Goal: Use online tool/utility: Utilize a website feature to perform a specific function

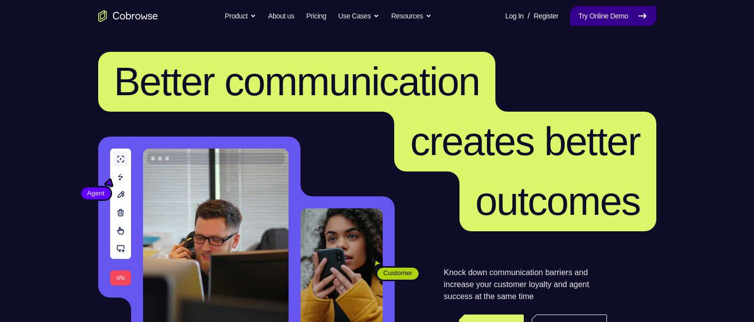
click at [593, 20] on link "Try Online Demo" at bounding box center [613, 16] width 86 height 20
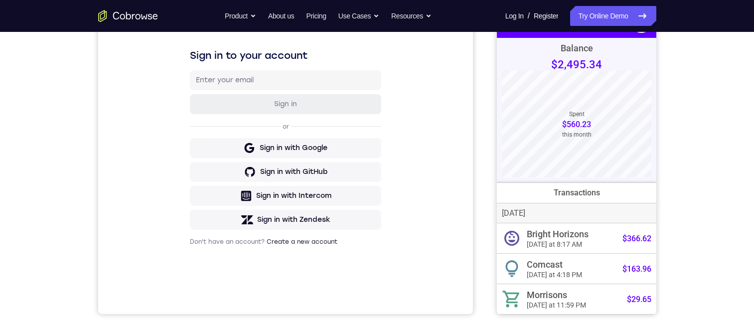
scroll to position [50, 0]
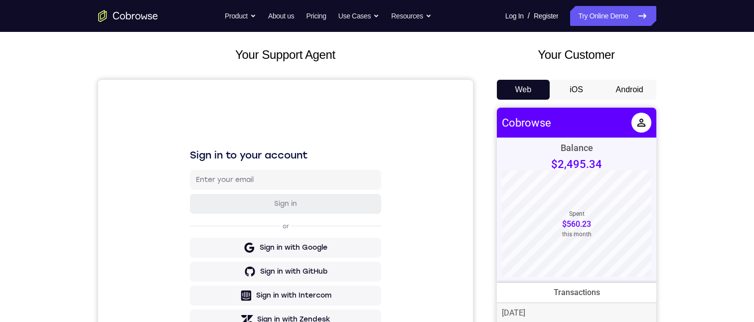
click at [626, 74] on button "Android" at bounding box center [629, 90] width 53 height 20
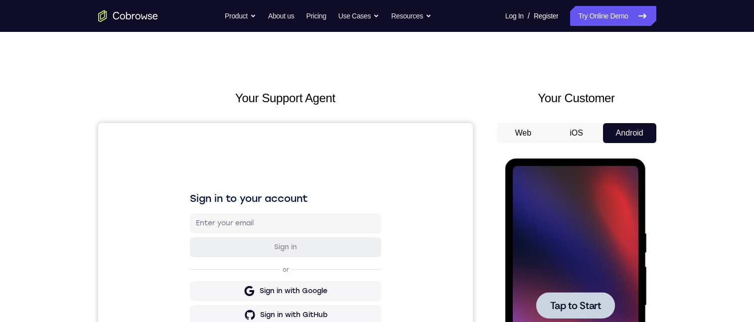
scroll to position [100, 0]
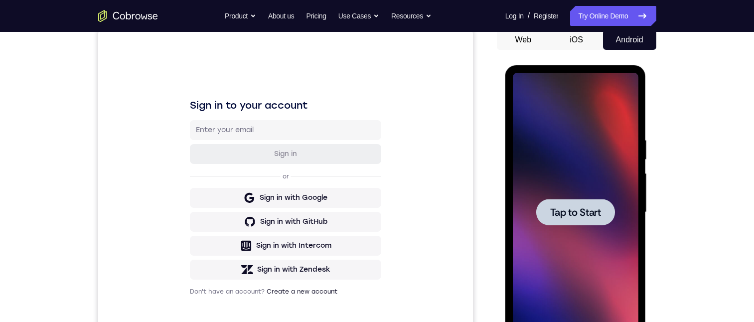
click at [559, 74] on span "Tap to Start" at bounding box center [575, 212] width 51 height 10
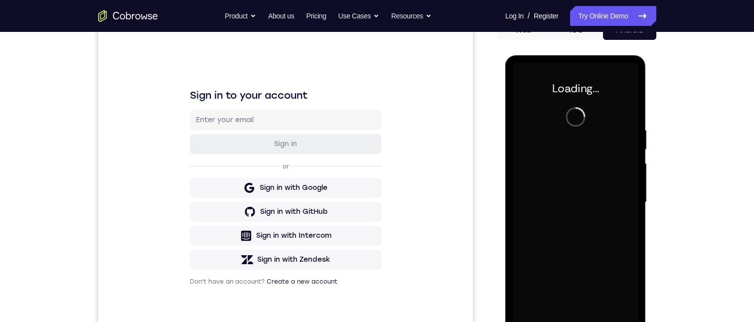
scroll to position [10, 0]
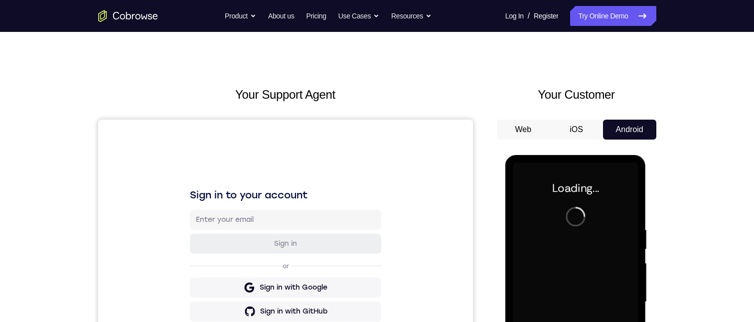
click at [585, 74] on button "iOS" at bounding box center [575, 130] width 53 height 20
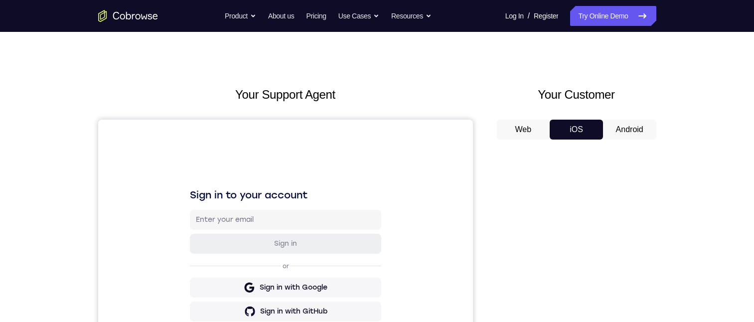
click at [629, 74] on button "Android" at bounding box center [629, 130] width 53 height 20
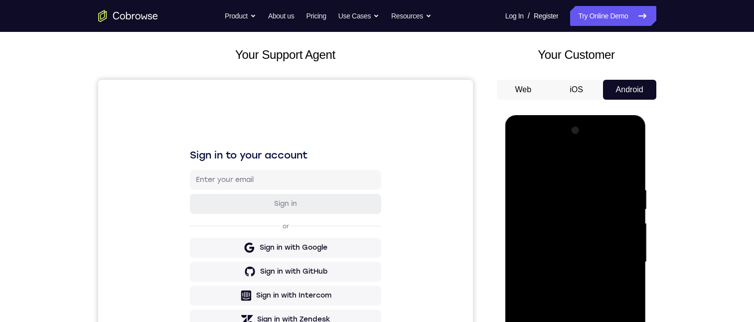
scroll to position [149, 0]
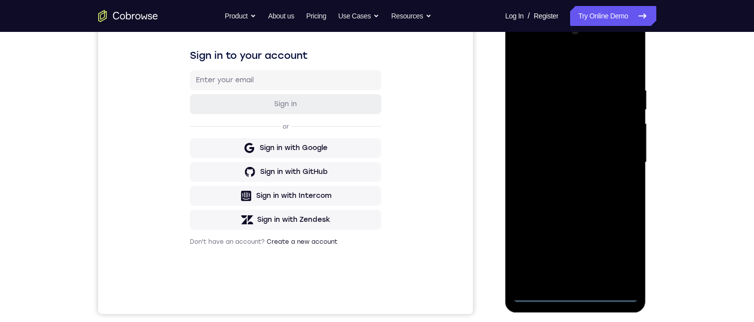
click at [572, 74] on div at bounding box center [575, 162] width 126 height 279
click at [613, 65] on div at bounding box center [575, 162] width 126 height 279
click at [584, 74] on div at bounding box center [575, 162] width 126 height 279
click at [555, 74] on div at bounding box center [575, 162] width 126 height 279
click at [609, 74] on div at bounding box center [575, 162] width 126 height 279
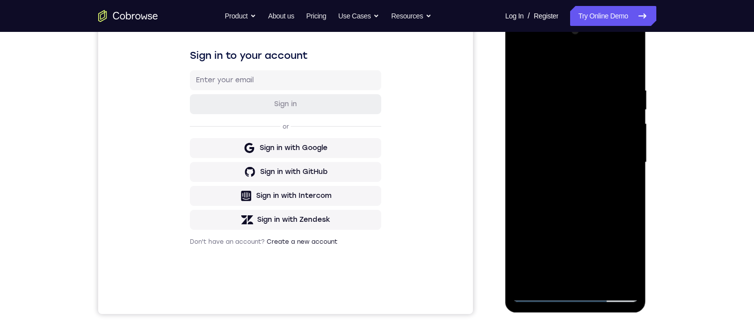
click at [612, 74] on div at bounding box center [575, 162] width 126 height 279
click at [611, 74] on div at bounding box center [575, 162] width 126 height 279
click at [628, 74] on div at bounding box center [575, 162] width 126 height 279
click at [617, 74] on div at bounding box center [575, 162] width 126 height 279
click at [576, 74] on div at bounding box center [575, 162] width 126 height 279
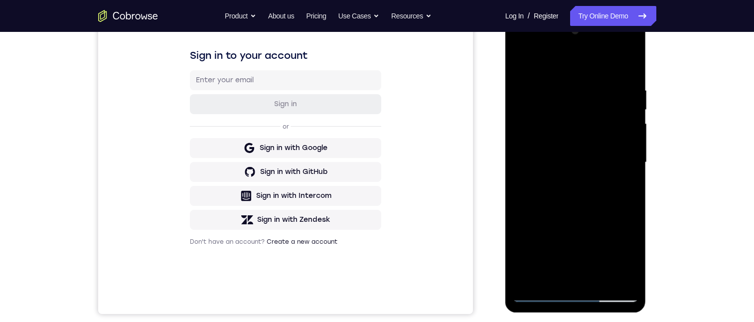
click at [526, 74] on div at bounding box center [575, 162] width 126 height 279
click at [548, 74] on div at bounding box center [575, 162] width 126 height 279
click at [559, 74] on div at bounding box center [575, 162] width 126 height 279
click at [590, 74] on div at bounding box center [575, 162] width 126 height 279
click at [546, 74] on div at bounding box center [575, 162] width 126 height 279
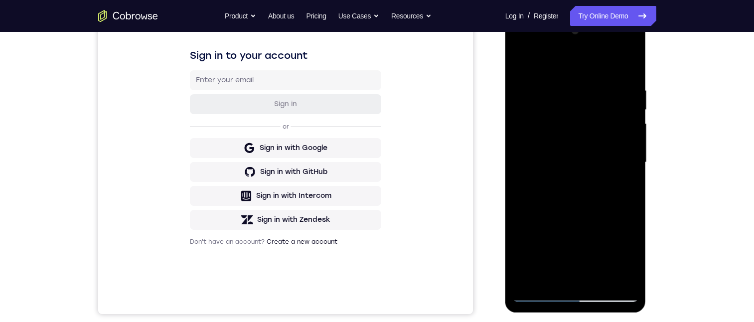
click at [558, 74] on div at bounding box center [575, 162] width 126 height 279
click at [614, 74] on div at bounding box center [575, 162] width 126 height 279
click at [550, 74] on div at bounding box center [575, 162] width 126 height 279
click at [538, 74] on div at bounding box center [575, 162] width 126 height 279
drag, startPoint x: 570, startPoint y: 127, endPoint x: 605, endPoint y: 137, distance: 36.9
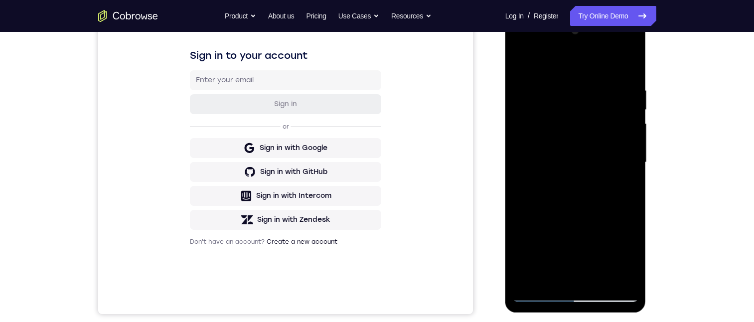
click at [572, 74] on div at bounding box center [575, 162] width 126 height 279
click at [536, 74] on div at bounding box center [575, 162] width 126 height 279
click at [538, 74] on div at bounding box center [575, 162] width 126 height 279
click at [555, 74] on div at bounding box center [575, 162] width 126 height 279
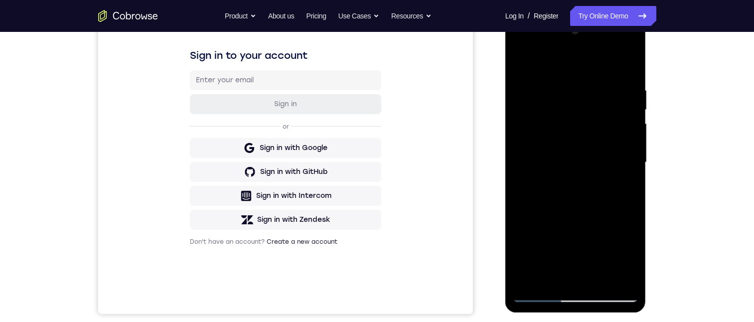
click at [535, 74] on div at bounding box center [575, 162] width 126 height 279
click at [539, 74] on div at bounding box center [575, 162] width 126 height 279
click at [612, 74] on div at bounding box center [575, 162] width 126 height 279
click at [520, 74] on div at bounding box center [575, 162] width 126 height 279
click at [607, 74] on div at bounding box center [575, 162] width 126 height 279
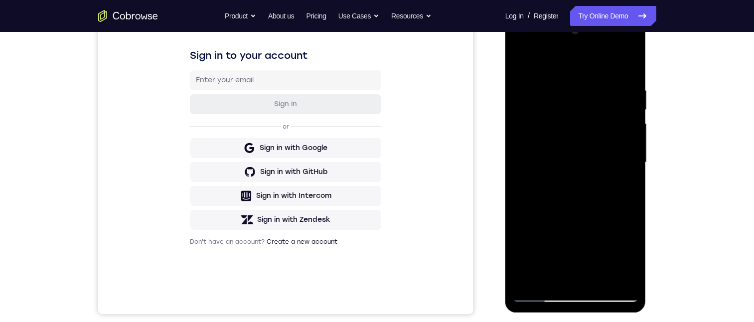
drag, startPoint x: 521, startPoint y: 195, endPoint x: 645, endPoint y: 181, distance: 124.7
click at [647, 74] on html "Online web based iOS Simulators and Android Emulators. Run iPhone, iPad, Mobile…" at bounding box center [576, 164] width 142 height 299
click at [594, 74] on div at bounding box center [575, 162] width 126 height 279
click at [625, 74] on div at bounding box center [575, 162] width 126 height 279
click at [571, 74] on div at bounding box center [575, 162] width 126 height 279
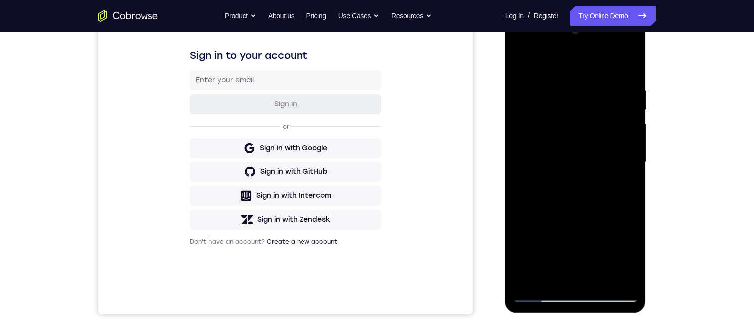
click at [567, 60] on div at bounding box center [575, 162] width 126 height 279
click at [589, 74] on div at bounding box center [575, 162] width 126 height 279
click at [623, 74] on div at bounding box center [575, 162] width 126 height 279
click at [580, 74] on div at bounding box center [575, 162] width 126 height 279
click at [557, 62] on div at bounding box center [575, 162] width 126 height 279
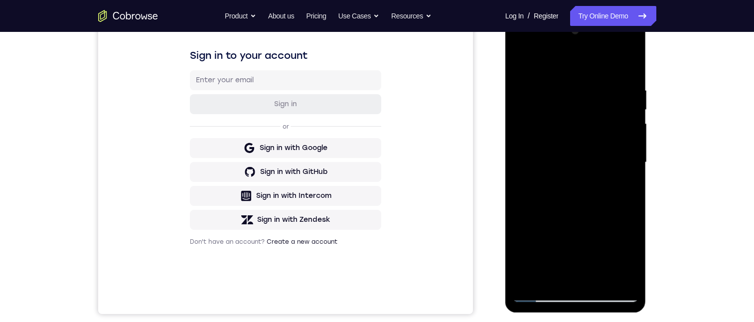
click at [569, 74] on div at bounding box center [575, 162] width 126 height 279
click at [620, 74] on div at bounding box center [575, 162] width 126 height 279
click at [576, 74] on div at bounding box center [575, 162] width 126 height 279
click at [566, 58] on div at bounding box center [575, 162] width 126 height 279
click at [580, 74] on div at bounding box center [575, 162] width 126 height 279
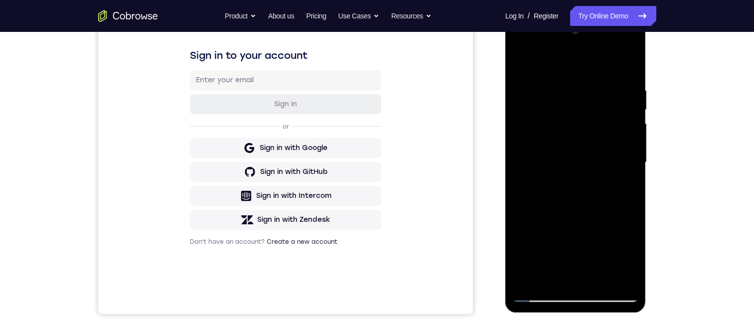
click at [572, 74] on div at bounding box center [575, 162] width 126 height 279
click at [592, 74] on div at bounding box center [575, 162] width 126 height 279
click at [562, 74] on div at bounding box center [575, 162] width 126 height 279
click at [618, 74] on div at bounding box center [575, 162] width 126 height 279
click at [624, 74] on div at bounding box center [575, 162] width 126 height 279
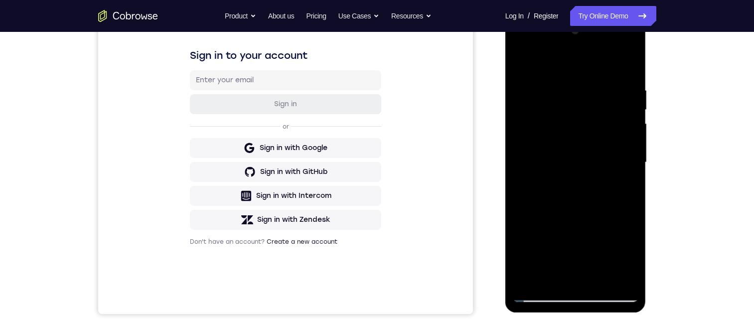
click at [524, 48] on div at bounding box center [575, 162] width 126 height 279
click at [575, 74] on div at bounding box center [575, 162] width 126 height 279
drag, startPoint x: 574, startPoint y: 82, endPoint x: 582, endPoint y: 92, distance: 12.5
click at [574, 69] on div at bounding box center [575, 162] width 126 height 279
click at [565, 74] on div at bounding box center [575, 162] width 126 height 279
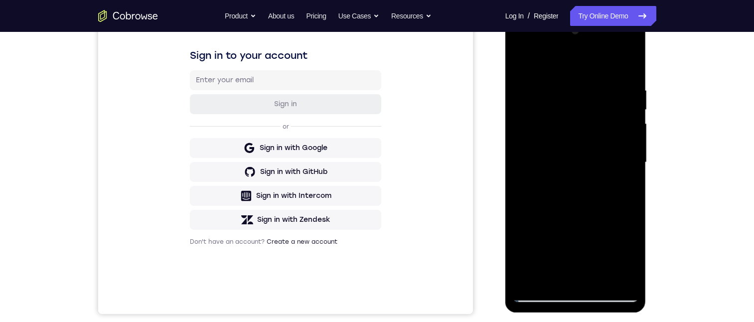
click at [573, 74] on div at bounding box center [575, 162] width 126 height 279
click at [575, 74] on div at bounding box center [575, 162] width 126 height 279
click at [529, 74] on div at bounding box center [575, 162] width 126 height 279
click at [544, 74] on div at bounding box center [575, 162] width 126 height 279
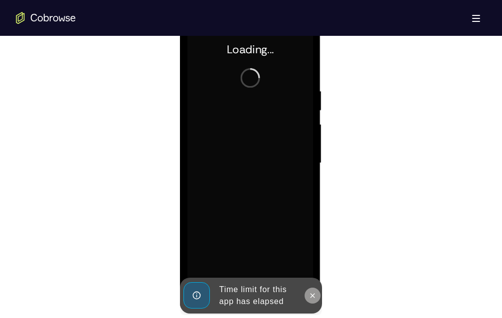
drag, startPoint x: 314, startPoint y: 294, endPoint x: 357, endPoint y: 218, distance: 86.7
click at [314, 74] on icon at bounding box center [312, 296] width 8 height 8
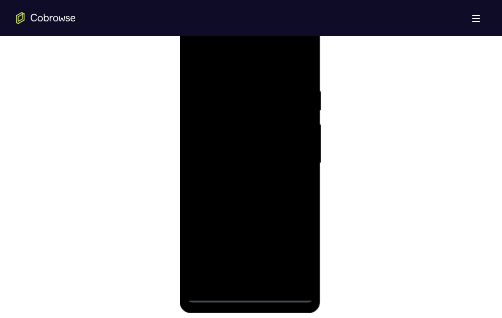
click at [251, 74] on div at bounding box center [250, 163] width 126 height 279
click at [201, 74] on div at bounding box center [250, 163] width 126 height 279
click at [235, 74] on div at bounding box center [250, 163] width 126 height 279
click at [249, 74] on div at bounding box center [250, 163] width 126 height 279
drag, startPoint x: 263, startPoint y: 187, endPoint x: 266, endPoint y: 116, distance: 70.8
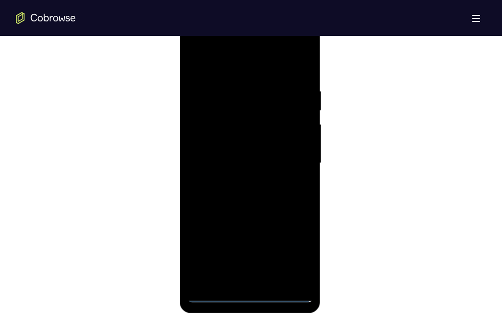
click at [245, 74] on div at bounding box center [250, 163] width 126 height 279
click at [268, 74] on div at bounding box center [250, 163] width 126 height 279
click at [233, 74] on div at bounding box center [250, 163] width 126 height 279
click at [245, 74] on div at bounding box center [250, 163] width 126 height 279
click at [292, 74] on div at bounding box center [250, 163] width 126 height 279
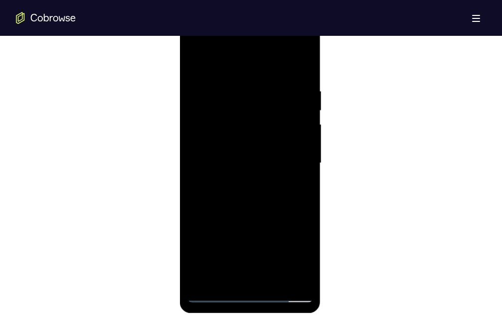
click at [293, 74] on div at bounding box center [250, 163] width 126 height 279
click at [288, 74] on div at bounding box center [250, 163] width 126 height 279
click at [248, 74] on div at bounding box center [250, 163] width 126 height 279
click at [206, 74] on div at bounding box center [250, 163] width 126 height 279
click at [241, 74] on div at bounding box center [250, 163] width 126 height 279
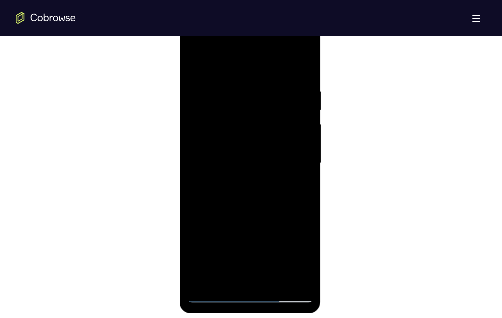
click at [260, 74] on div at bounding box center [250, 163] width 126 height 279
click at [267, 74] on div at bounding box center [250, 163] width 126 height 279
click at [231, 74] on div at bounding box center [250, 163] width 126 height 279
click at [213, 74] on div at bounding box center [250, 163] width 126 height 279
drag, startPoint x: 217, startPoint y: 176, endPoint x: 506, endPoint y: 174, distance: 289.4
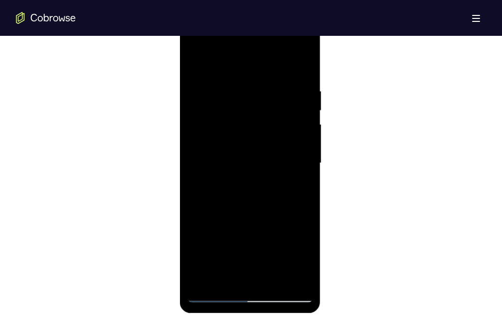
click at [217, 74] on div at bounding box center [250, 163] width 126 height 279
click at [211, 74] on div at bounding box center [250, 163] width 126 height 279
click at [212, 74] on div at bounding box center [250, 163] width 126 height 279
click at [224, 74] on div at bounding box center [250, 163] width 126 height 279
click at [235, 74] on div at bounding box center [250, 163] width 126 height 279
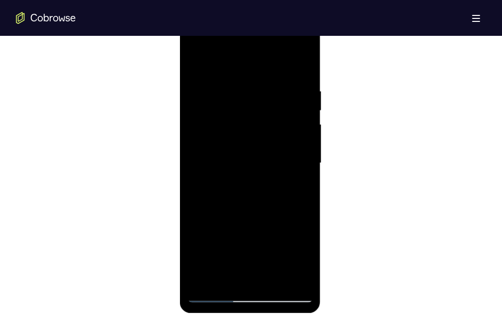
click at [211, 74] on div at bounding box center [250, 163] width 126 height 279
click at [207, 74] on div at bounding box center [250, 163] width 126 height 279
click at [212, 74] on div at bounding box center [250, 163] width 126 height 279
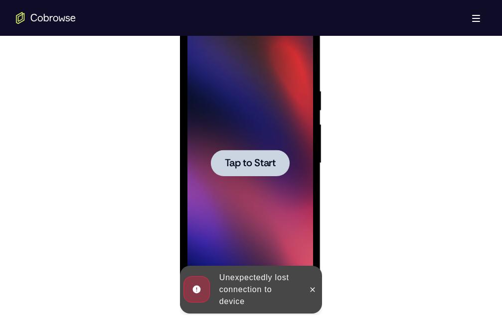
drag, startPoint x: 258, startPoint y: 159, endPoint x: 189, endPoint y: 247, distance: 111.7
click at [256, 74] on span "Tap to Start" at bounding box center [250, 163] width 51 height 10
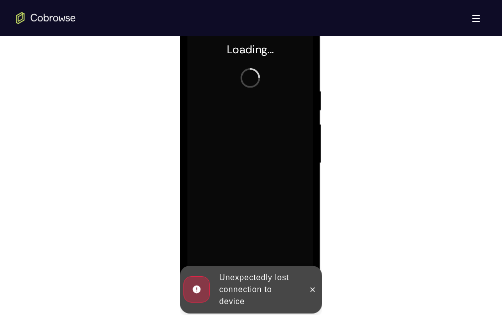
click at [308, 74] on icon at bounding box center [312, 290] width 8 height 8
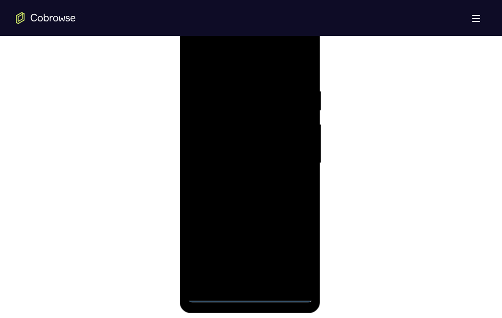
scroll to position [498, 0]
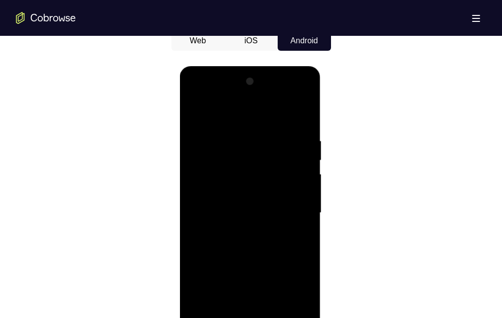
drag, startPoint x: 256, startPoint y: 47, endPoint x: 71, endPoint y: 8, distance: 189.7
click at [256, 47] on button "iOS" at bounding box center [250, 41] width 53 height 20
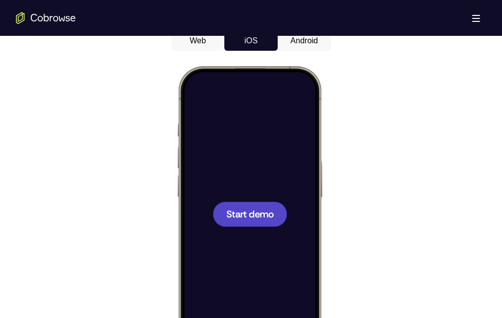
click at [298, 46] on button "Android" at bounding box center [303, 41] width 53 height 20
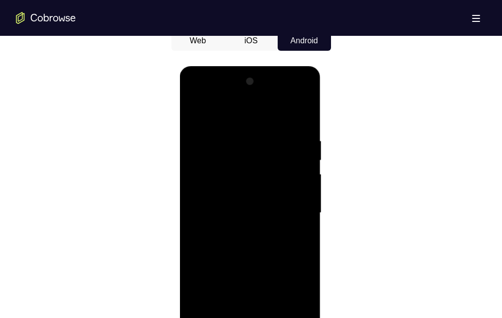
scroll to position [598, 0]
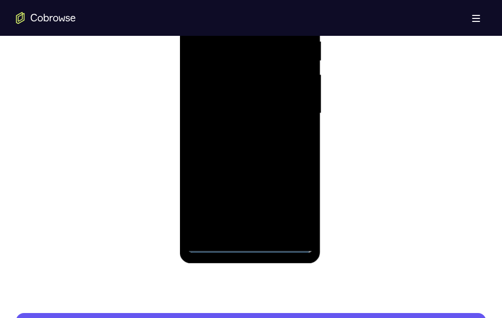
click at [247, 74] on div at bounding box center [250, 113] width 126 height 279
click at [274, 74] on div at bounding box center [250, 113] width 126 height 279
drag, startPoint x: 275, startPoint y: 119, endPoint x: 272, endPoint y: 99, distance: 20.6
click at [272, 74] on div at bounding box center [250, 113] width 126 height 279
drag, startPoint x: 277, startPoint y: 52, endPoint x: 265, endPoint y: -5, distance: 58.0
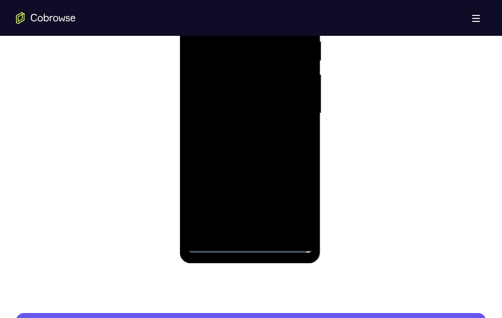
click at [265, 0] on div at bounding box center [250, 113] width 126 height 279
drag, startPoint x: 267, startPoint y: 107, endPoint x: 279, endPoint y: 41, distance: 66.3
click at [262, 74] on div at bounding box center [250, 113] width 126 height 279
drag, startPoint x: 251, startPoint y: 61, endPoint x: 262, endPoint y: 62, distance: 11.6
click at [251, 62] on div at bounding box center [250, 113] width 126 height 279
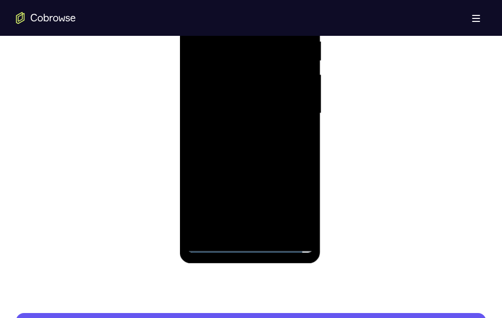
click at [262, 62] on div at bounding box center [250, 113] width 126 height 279
click at [220, 74] on div at bounding box center [250, 113] width 126 height 279
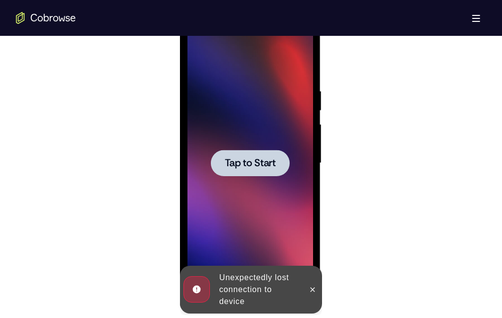
click at [251, 74] on span "Tap to Start" at bounding box center [250, 163] width 51 height 10
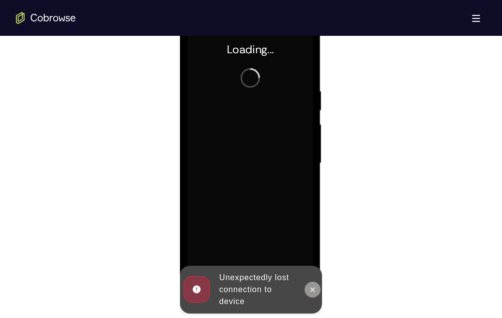
click at [310, 74] on icon at bounding box center [312, 289] width 4 height 4
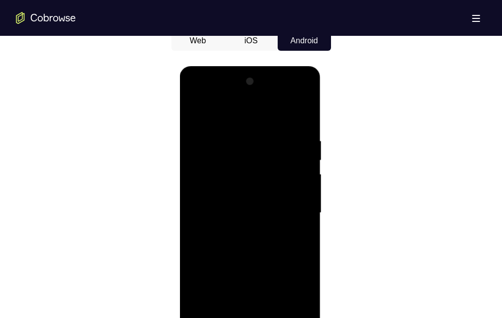
scroll to position [528, 0]
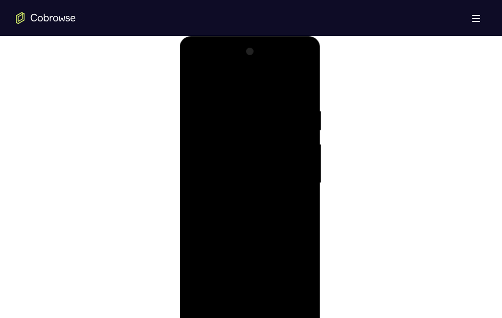
drag, startPoint x: 247, startPoint y: 313, endPoint x: 239, endPoint y: 298, distance: 17.4
click at [247, 74] on div at bounding box center [250, 183] width 126 height 279
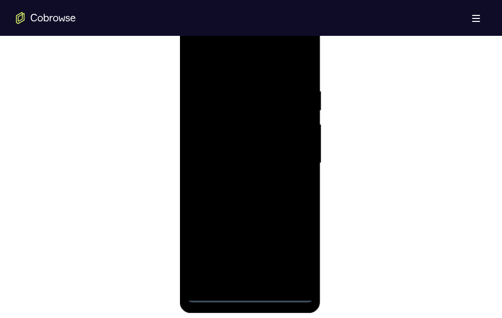
click at [258, 74] on div at bounding box center [250, 163] width 126 height 279
click at [266, 74] on div at bounding box center [250, 163] width 126 height 279
click at [225, 74] on div at bounding box center [250, 163] width 126 height 279
click at [294, 74] on div at bounding box center [250, 163] width 126 height 279
click at [283, 74] on div at bounding box center [250, 163] width 126 height 279
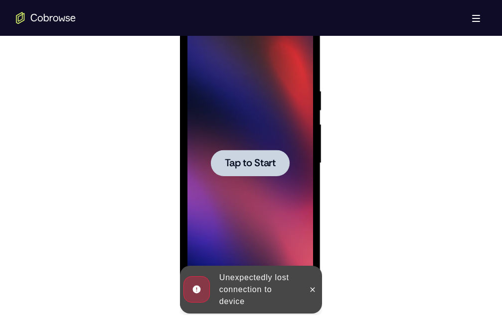
click at [256, 74] on span "Tap to Start" at bounding box center [250, 163] width 51 height 10
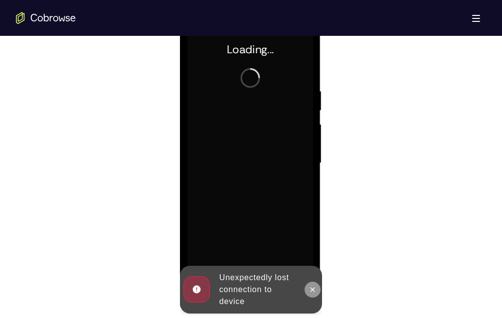
drag, startPoint x: 313, startPoint y: 287, endPoint x: 357, endPoint y: 264, distance: 49.9
click at [312, 74] on icon at bounding box center [312, 290] width 8 height 8
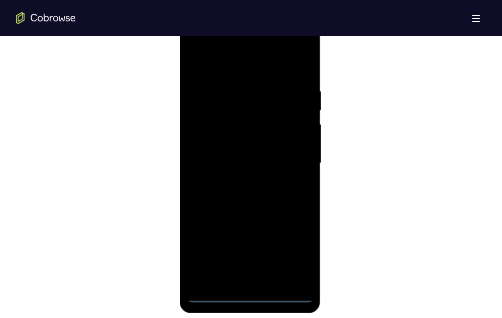
click at [248, 74] on div at bounding box center [250, 163] width 126 height 279
click at [258, 74] on div at bounding box center [250, 163] width 126 height 279
click at [262, 74] on div at bounding box center [250, 163] width 126 height 279
click at [234, 74] on div at bounding box center [250, 163] width 126 height 279
click at [294, 74] on div at bounding box center [250, 163] width 126 height 279
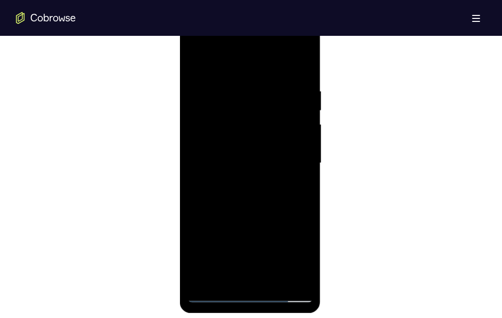
click at [295, 74] on div at bounding box center [250, 163] width 126 height 279
click at [290, 74] on div at bounding box center [250, 163] width 126 height 279
drag, startPoint x: 291, startPoint y: 276, endPoint x: 268, endPoint y: 284, distance: 24.7
click at [292, 74] on div at bounding box center [250, 163] width 126 height 279
click at [246, 74] on div at bounding box center [250, 163] width 126 height 279
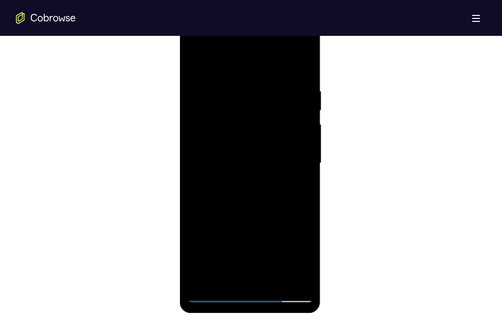
click at [203, 74] on div at bounding box center [250, 163] width 126 height 279
click at [245, 74] on div at bounding box center [250, 163] width 126 height 279
click at [233, 74] on div at bounding box center [250, 163] width 126 height 279
drag, startPoint x: 255, startPoint y: 124, endPoint x: 318, endPoint y: 112, distance: 63.8
click at [255, 74] on div at bounding box center [250, 163] width 126 height 279
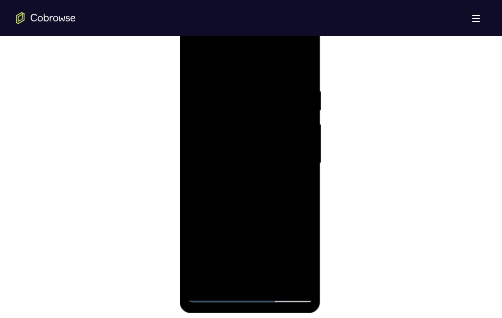
click at [255, 74] on div at bounding box center [250, 163] width 126 height 279
click at [265, 74] on div at bounding box center [250, 163] width 126 height 279
click at [230, 74] on div at bounding box center [250, 163] width 126 height 279
click at [221, 74] on div at bounding box center [250, 163] width 126 height 279
click at [239, 74] on div at bounding box center [250, 163] width 126 height 279
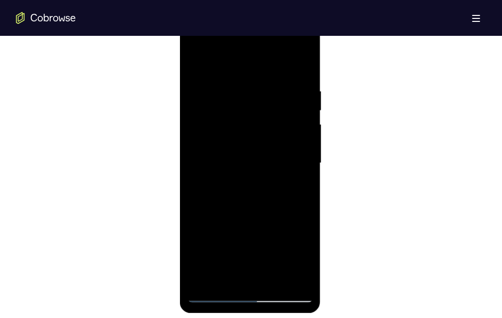
drag, startPoint x: 206, startPoint y: 173, endPoint x: 348, endPoint y: 197, distance: 143.4
click at [206, 74] on div at bounding box center [250, 163] width 126 height 279
click at [215, 74] on div at bounding box center [250, 163] width 126 height 279
click at [222, 74] on div at bounding box center [250, 163] width 126 height 279
click at [246, 74] on div at bounding box center [250, 163] width 126 height 279
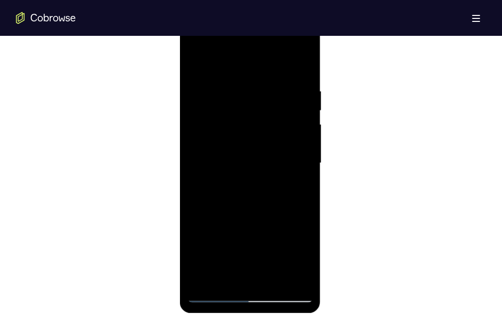
drag, startPoint x: 207, startPoint y: 176, endPoint x: 183, endPoint y: 176, distance: 23.4
click at [207, 74] on div at bounding box center [250, 163] width 126 height 279
click at [211, 74] on div at bounding box center [250, 163] width 126 height 279
click at [215, 74] on div at bounding box center [250, 163] width 126 height 279
click at [234, 74] on div at bounding box center [250, 163] width 126 height 279
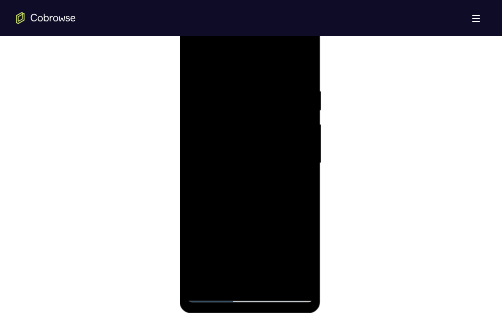
drag, startPoint x: 197, startPoint y: 133, endPoint x: 358, endPoint y: 151, distance: 162.3
click at [197, 74] on div at bounding box center [250, 163] width 126 height 279
click at [297, 74] on div at bounding box center [250, 163] width 126 height 279
click at [219, 74] on div at bounding box center [250, 163] width 126 height 279
click at [212, 74] on div at bounding box center [250, 163] width 126 height 279
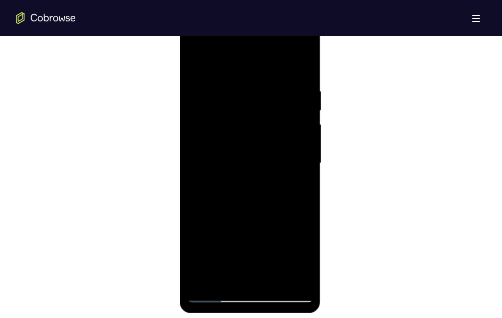
click at [286, 74] on div at bounding box center [250, 163] width 126 height 279
drag, startPoint x: 215, startPoint y: 226, endPoint x: 312, endPoint y: 217, distance: 98.0
click at [322, 74] on html "Online web based iOS Simulators and Android Emulators. Run iPhone, iPad, Mobile…" at bounding box center [251, 165] width 142 height 299
click at [237, 74] on div at bounding box center [250, 163] width 126 height 279
click at [241, 74] on div at bounding box center [250, 163] width 126 height 279
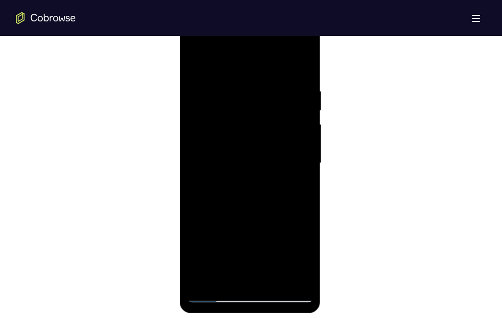
drag, startPoint x: 228, startPoint y: 176, endPoint x: 212, endPoint y: 159, distance: 22.9
click at [225, 74] on div at bounding box center [250, 163] width 126 height 279
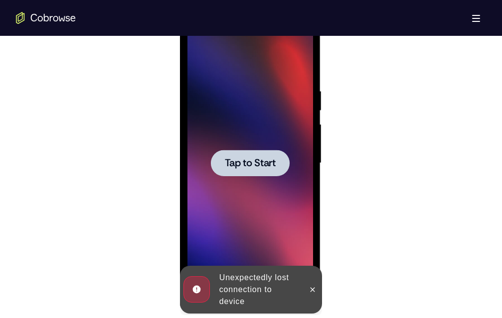
click at [258, 74] on div at bounding box center [250, 163] width 79 height 26
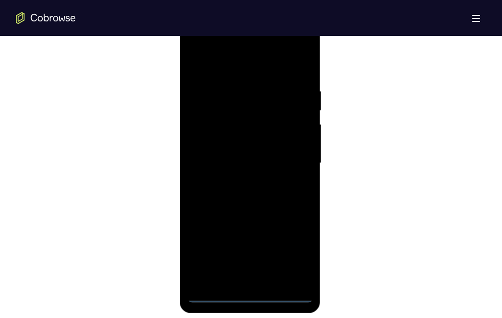
click at [247, 74] on div at bounding box center [250, 163] width 126 height 279
click at [248, 74] on div at bounding box center [250, 163] width 126 height 279
drag, startPoint x: 235, startPoint y: 172, endPoint x: 254, endPoint y: 86, distance: 88.3
click at [240, 74] on div at bounding box center [250, 163] width 126 height 279
drag, startPoint x: 264, startPoint y: 109, endPoint x: 237, endPoint y: 136, distance: 38.7
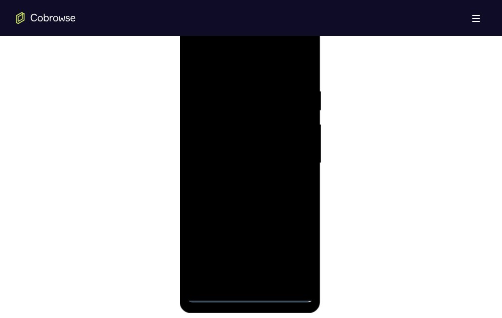
click at [264, 74] on div at bounding box center [250, 163] width 126 height 279
click at [245, 74] on div at bounding box center [250, 163] width 126 height 279
click at [231, 74] on div at bounding box center [250, 163] width 126 height 279
click at [294, 74] on div at bounding box center [250, 163] width 126 height 279
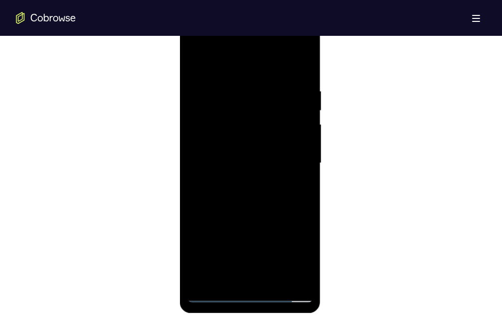
click at [294, 74] on div at bounding box center [250, 163] width 126 height 279
click at [249, 74] on div at bounding box center [250, 163] width 126 height 279
click at [201, 74] on div at bounding box center [250, 163] width 126 height 279
click at [232, 74] on div at bounding box center [250, 163] width 126 height 279
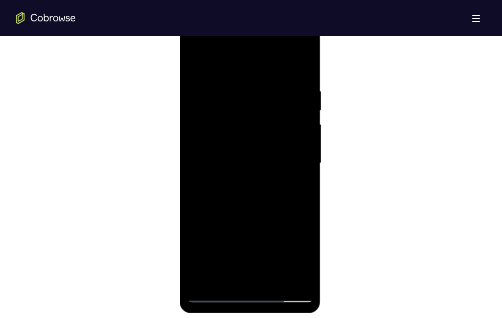
click at [255, 74] on div at bounding box center [250, 163] width 126 height 279
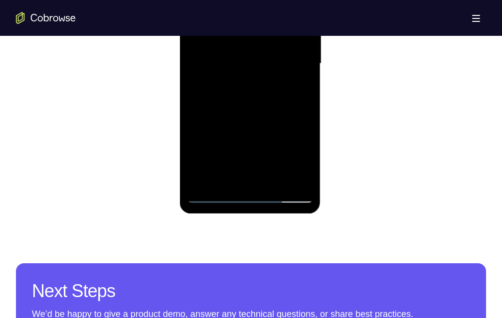
scroll to position [498, 0]
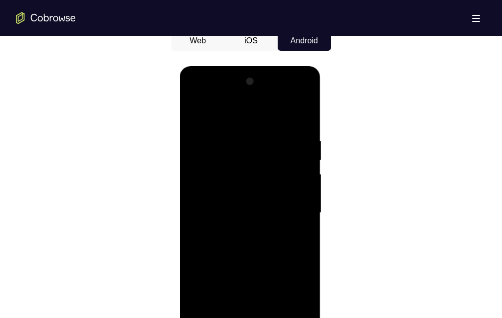
click at [266, 74] on div at bounding box center [250, 213] width 126 height 279
click at [253, 74] on div at bounding box center [250, 213] width 126 height 279
drag, startPoint x: 224, startPoint y: 184, endPoint x: 359, endPoint y: 242, distance: 146.8
click at [224, 74] on div at bounding box center [250, 213] width 126 height 279
drag, startPoint x: 288, startPoint y: 170, endPoint x: 192, endPoint y: 225, distance: 111.1
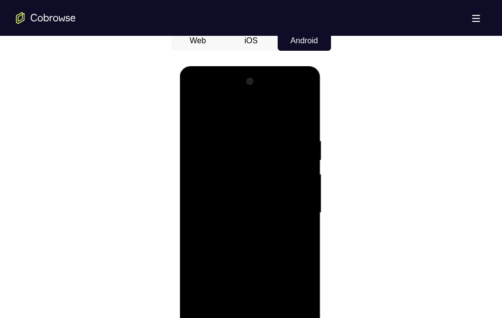
click at [284, 74] on div at bounding box center [250, 213] width 126 height 279
click at [303, 74] on div at bounding box center [250, 213] width 126 height 279
click at [212, 74] on div at bounding box center [250, 213] width 126 height 279
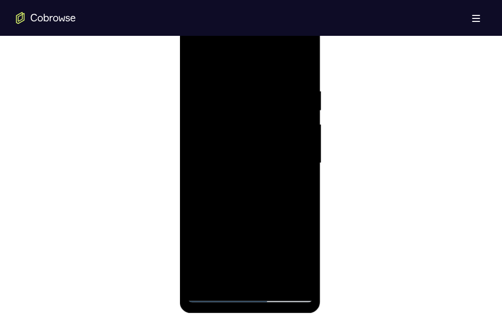
click at [228, 74] on div at bounding box center [250, 163] width 126 height 279
click at [209, 74] on div at bounding box center [250, 163] width 126 height 279
drag, startPoint x: 212, startPoint y: 293, endPoint x: 359, endPoint y: 247, distance: 154.1
click at [212, 74] on div at bounding box center [250, 163] width 126 height 279
click at [229, 74] on div at bounding box center [250, 163] width 126 height 279
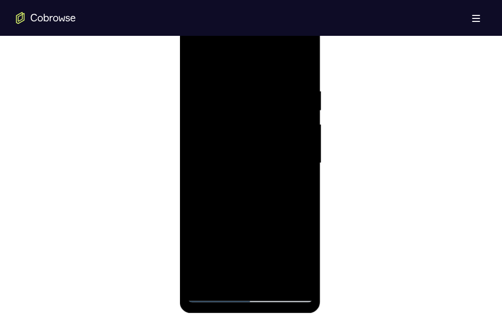
drag, startPoint x: 212, startPoint y: 173, endPoint x: 359, endPoint y: 192, distance: 148.6
click at [212, 74] on div at bounding box center [250, 163] width 126 height 279
drag, startPoint x: 222, startPoint y: 170, endPoint x: 184, endPoint y: 178, distance: 39.3
click at [222, 74] on div at bounding box center [250, 163] width 126 height 279
click at [219, 74] on div at bounding box center [250, 163] width 126 height 279
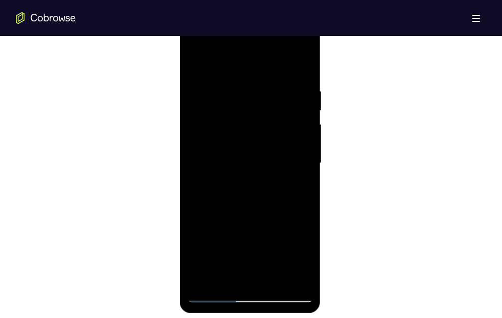
click at [245, 74] on div at bounding box center [250, 163] width 126 height 279
click at [236, 74] on div at bounding box center [250, 163] width 126 height 279
click at [211, 74] on div at bounding box center [250, 163] width 126 height 279
drag, startPoint x: 205, startPoint y: 175, endPoint x: 243, endPoint y: 219, distance: 58.3
click at [205, 74] on div at bounding box center [250, 163] width 126 height 279
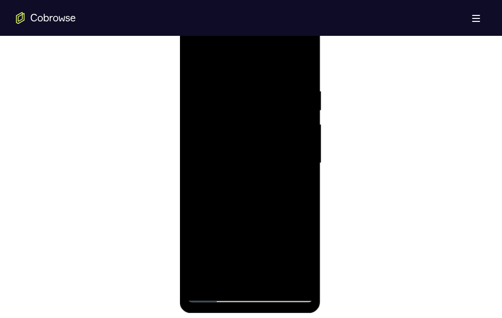
click at [284, 74] on div at bounding box center [250, 163] width 126 height 279
drag, startPoint x: 286, startPoint y: 241, endPoint x: 312, endPoint y: 235, distance: 27.0
click at [302, 74] on div at bounding box center [250, 163] width 126 height 279
click at [230, 74] on div at bounding box center [250, 163] width 126 height 279
click at [293, 74] on div at bounding box center [250, 163] width 126 height 279
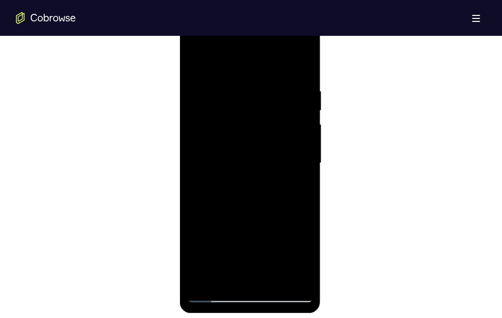
click at [299, 74] on div at bounding box center [250, 163] width 126 height 279
click at [244, 74] on div at bounding box center [250, 163] width 126 height 279
click at [243, 60] on div at bounding box center [250, 163] width 126 height 279
click at [232, 74] on div at bounding box center [250, 163] width 126 height 279
click at [297, 74] on div at bounding box center [250, 163] width 126 height 279
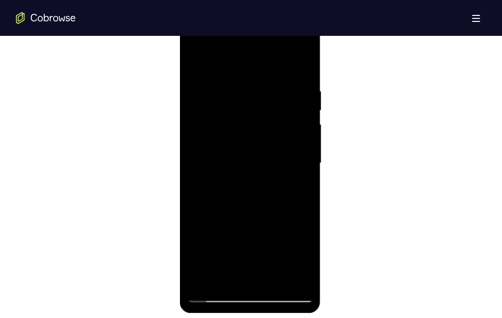
click at [249, 74] on div at bounding box center [250, 163] width 126 height 279
click at [241, 60] on div at bounding box center [250, 163] width 126 height 279
click at [236, 74] on div at bounding box center [250, 163] width 126 height 279
click at [300, 74] on div at bounding box center [250, 163] width 126 height 279
click at [248, 74] on div at bounding box center [250, 163] width 126 height 279
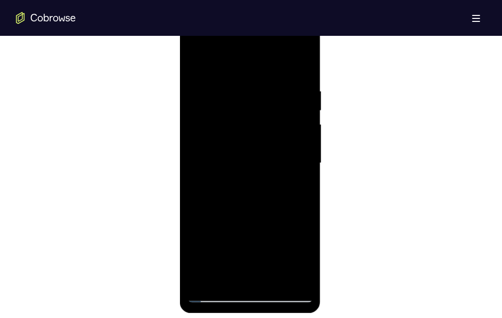
click at [233, 60] on div at bounding box center [250, 163] width 126 height 279
click at [244, 74] on div at bounding box center [250, 163] width 126 height 279
